Goal: Transaction & Acquisition: Purchase product/service

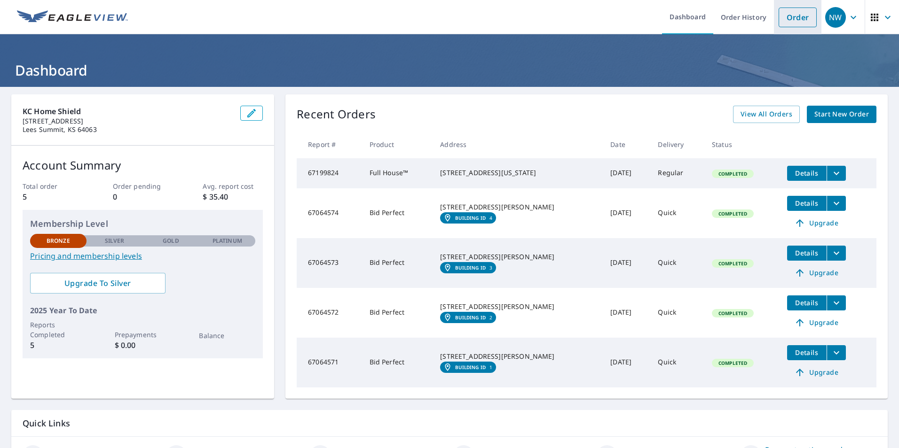
click at [800, 24] on link "Order" at bounding box center [797, 18] width 38 height 20
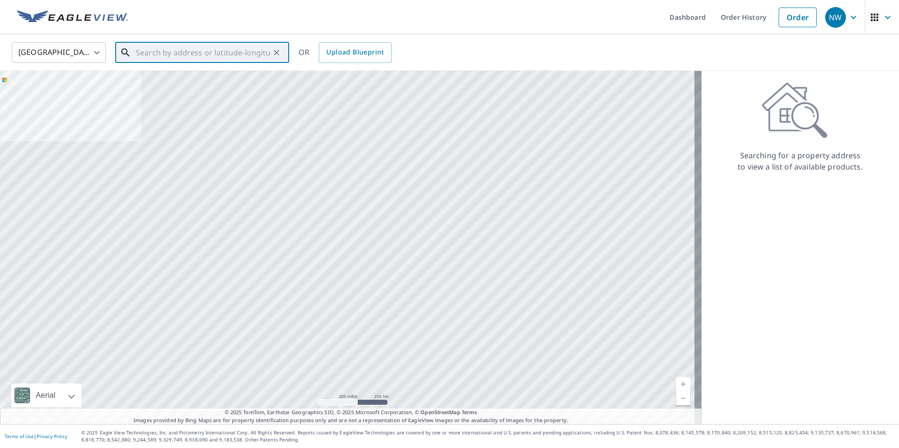
paste input "[STREET_ADDRESS][US_STATE]"
click at [196, 50] on input "[STREET_ADDRESS][US_STATE]" at bounding box center [203, 52] width 134 height 26
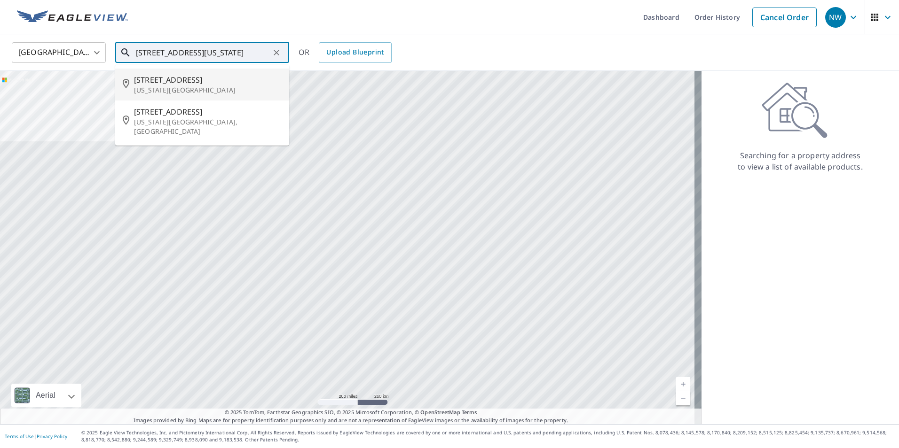
click at [243, 90] on p "[US_STATE][GEOGRAPHIC_DATA]" at bounding box center [208, 90] width 148 height 9
type input "[STREET_ADDRESS][US_STATE]"
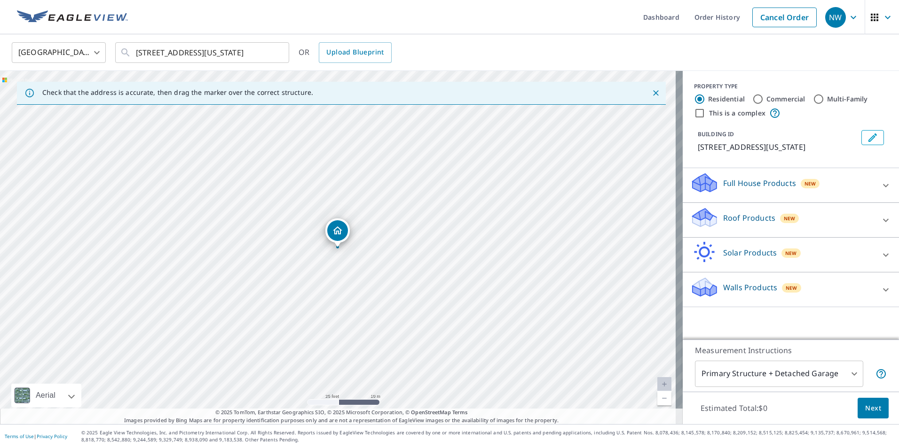
click at [783, 215] on span "New" at bounding box center [789, 219] width 12 height 8
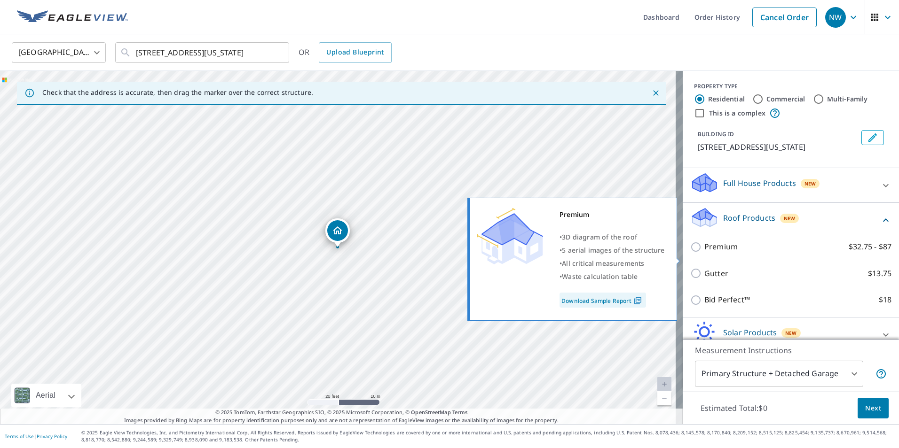
click at [719, 253] on p "Premium" at bounding box center [720, 247] width 33 height 12
click at [704, 253] on input "Premium $32.75 - $87" at bounding box center [697, 247] width 14 height 11
checkbox input "true"
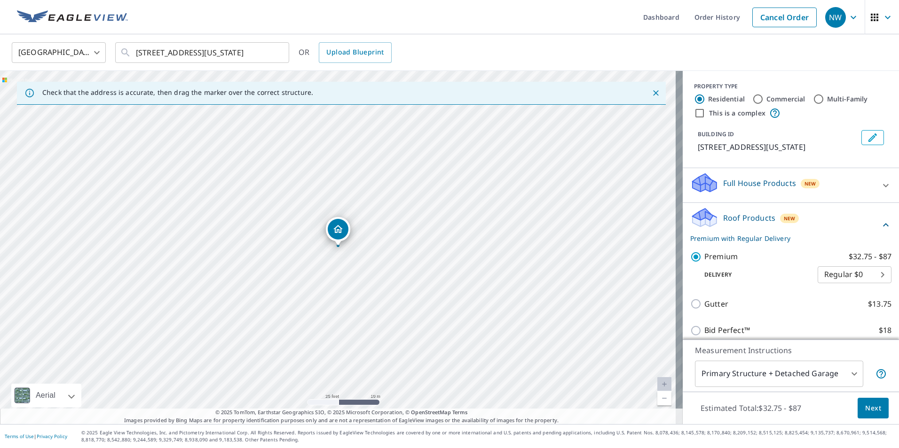
click at [864, 283] on body "NW NW Dashboard Order History Cancel Order NW [GEOGRAPHIC_DATA] [GEOGRAPHIC_DAT…" at bounding box center [449, 224] width 899 height 448
click at [853, 305] on li "Express $31.75" at bounding box center [840, 303] width 74 height 17
type input "4"
click at [865, 413] on span "Next" at bounding box center [873, 409] width 16 height 12
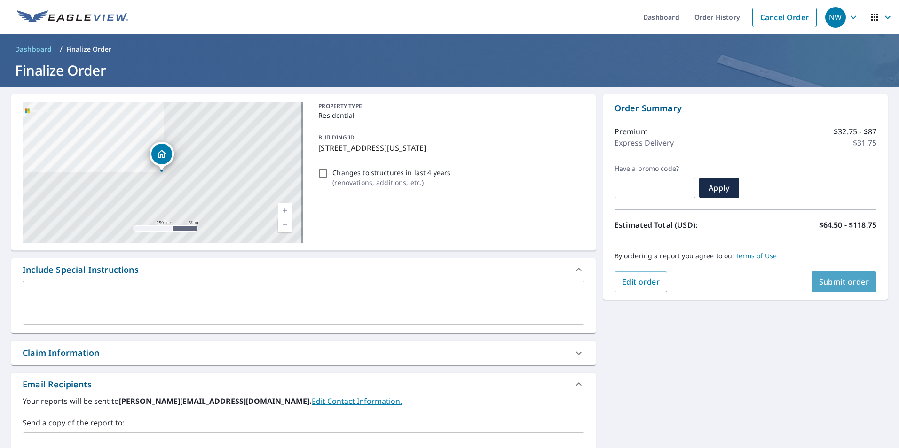
click at [837, 279] on span "Submit order" at bounding box center [844, 282] width 50 height 10
